Goal: Book appointment/travel/reservation

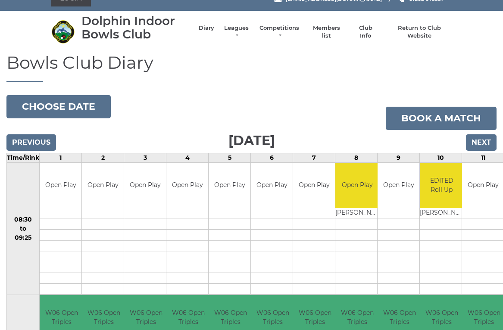
scroll to position [12, 0]
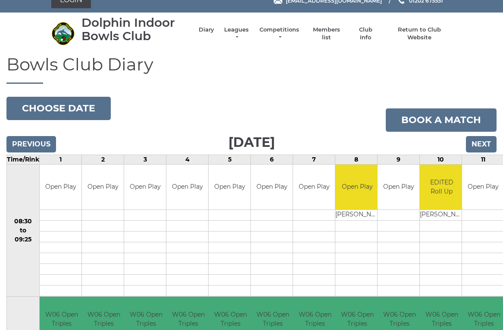
click at [490, 138] on input "Next" at bounding box center [481, 144] width 31 height 16
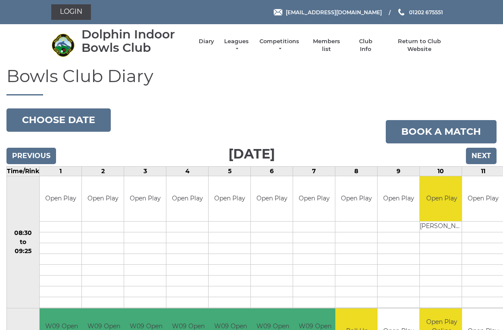
click at [488, 151] on input "Next" at bounding box center [481, 156] width 31 height 16
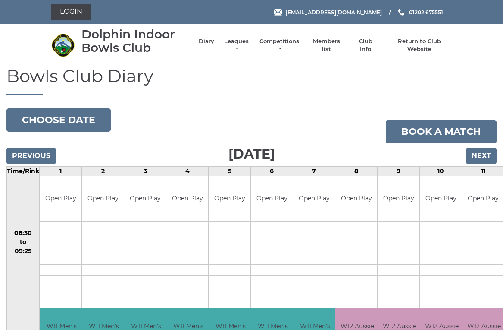
click at [490, 156] on input "Next" at bounding box center [481, 156] width 31 height 16
